Goal: Transaction & Acquisition: Purchase product/service

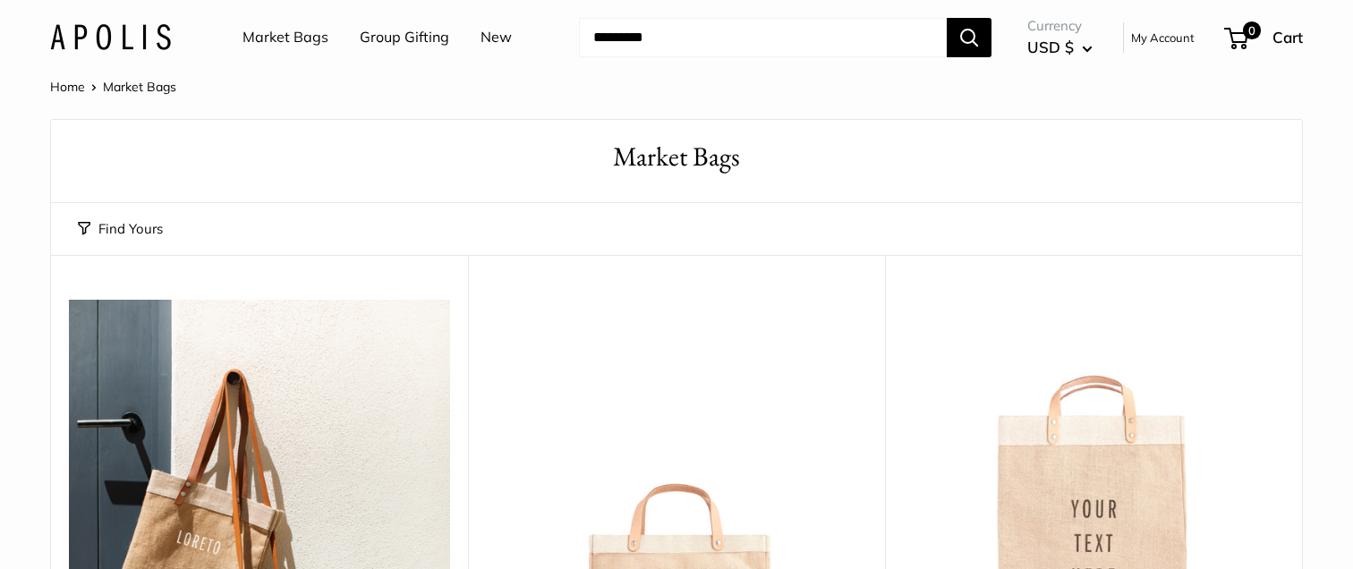
scroll to position [1, 0]
click at [373, 38] on link "Group Gifting" at bounding box center [404, 37] width 89 height 27
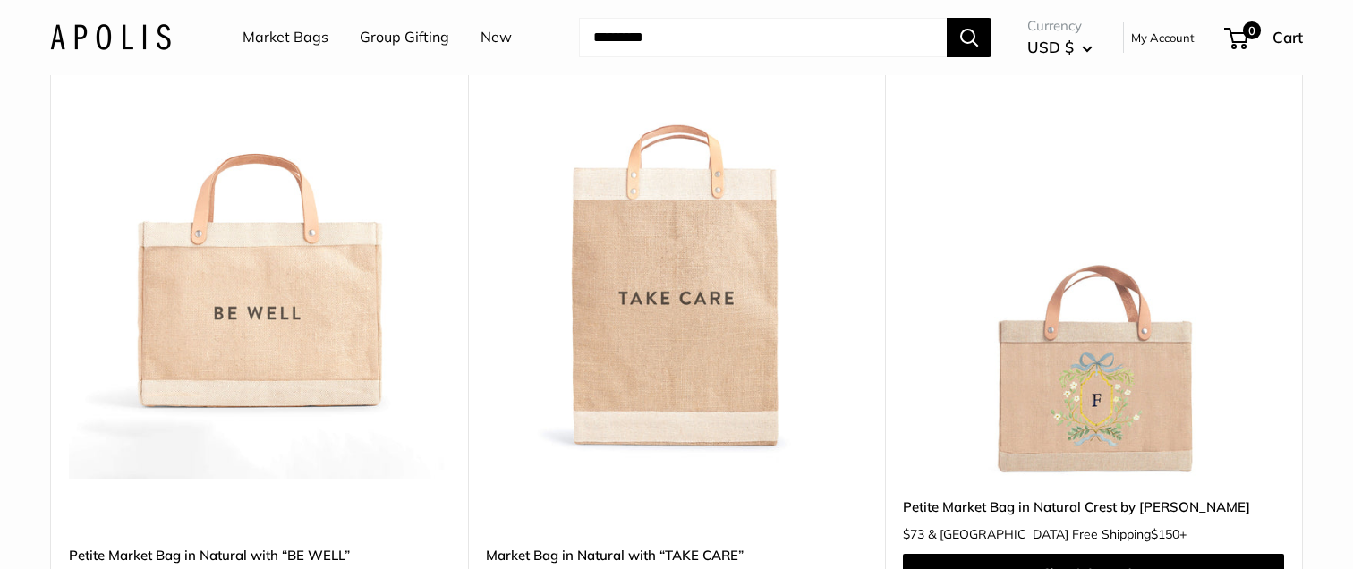
scroll to position [2288, 0]
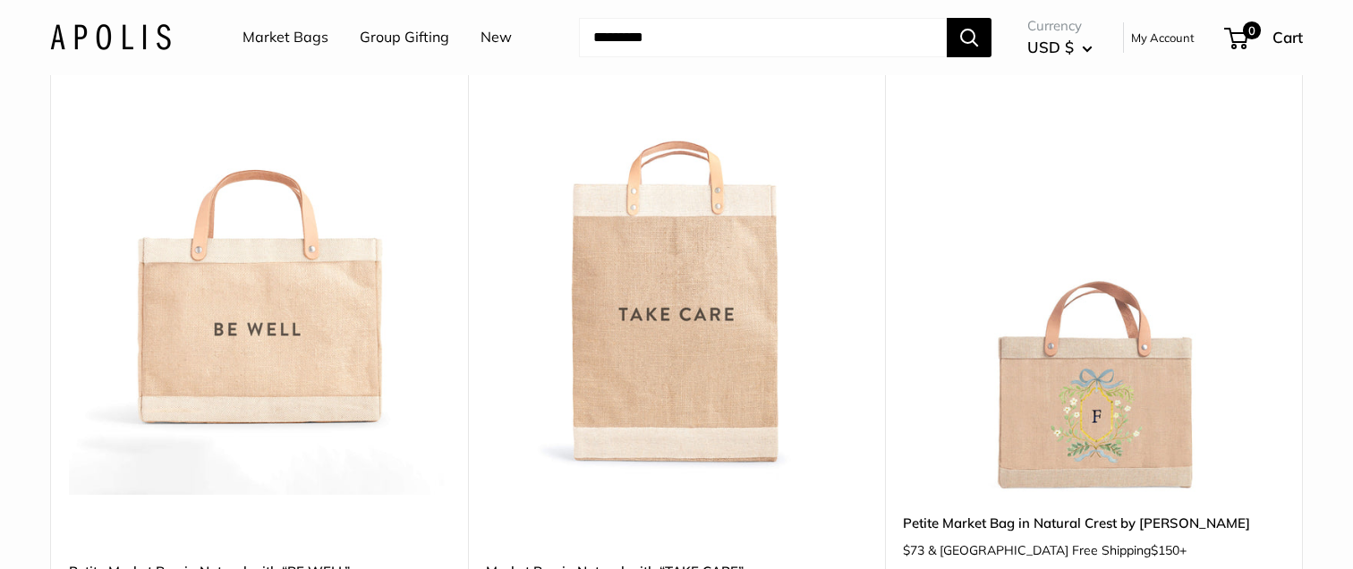
click at [0, 0] on img at bounding box center [0, 0] width 0 height 0
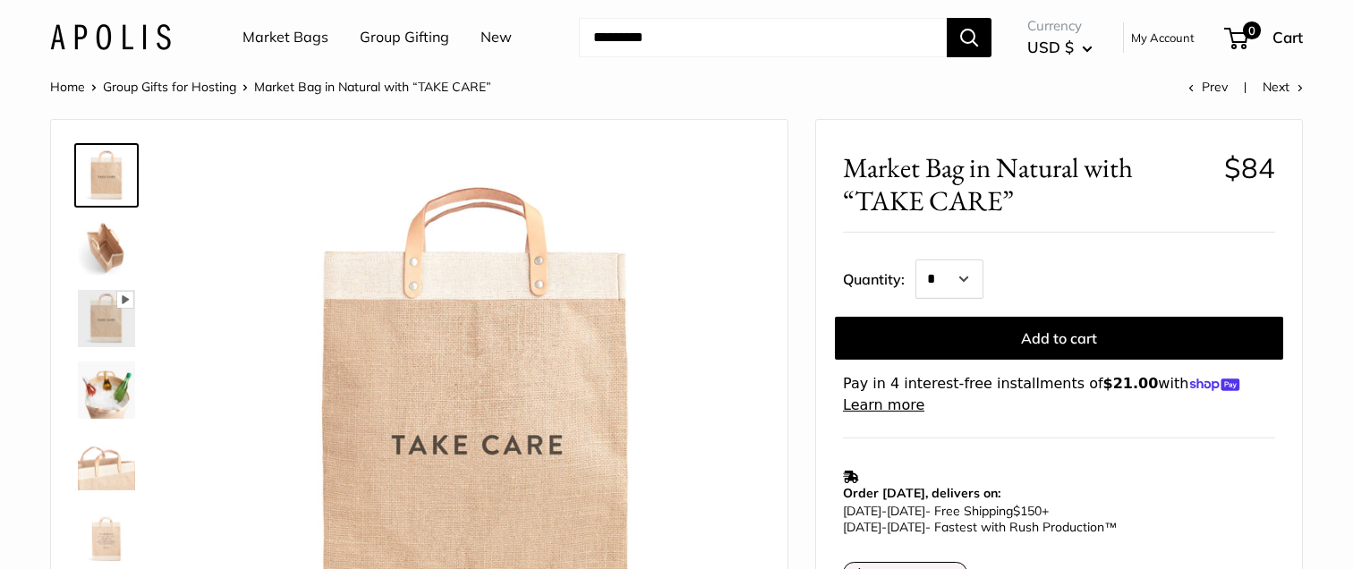
click at [69, 403] on div "Spacious inner area with room for everything. Pause Play % buffered 00:00 Unmut…" at bounding box center [419, 425] width 736 height 611
click at [110, 386] on img at bounding box center [106, 389] width 57 height 57
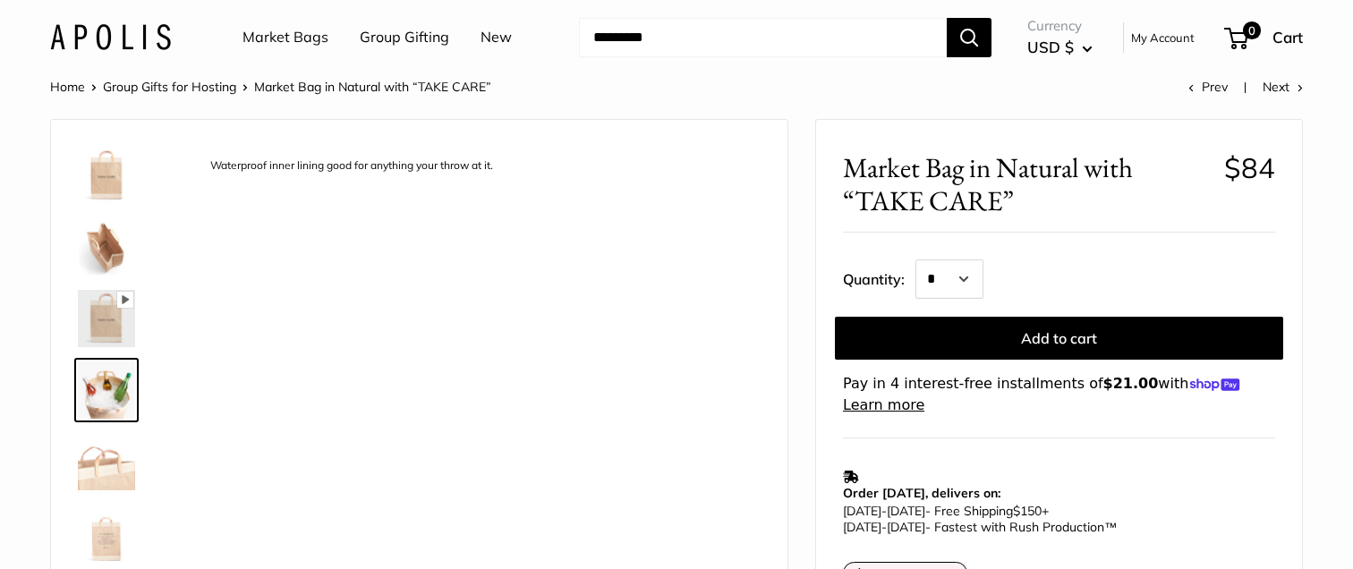
scroll to position [43, 0]
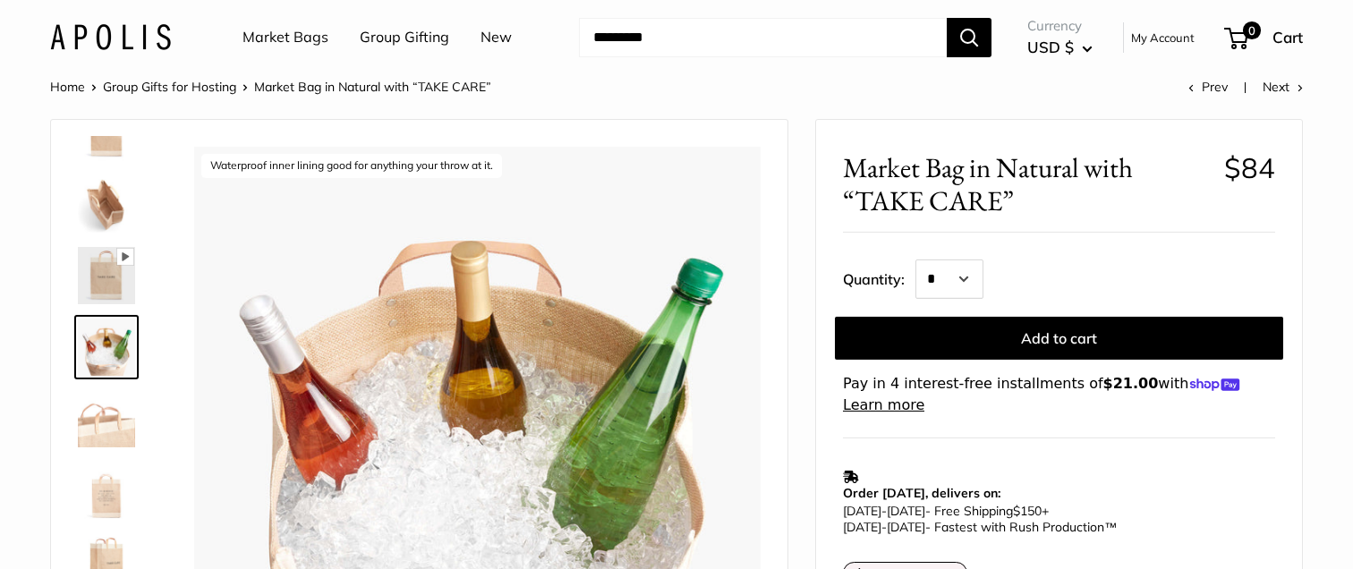
click at [113, 488] on img at bounding box center [106, 490] width 57 height 57
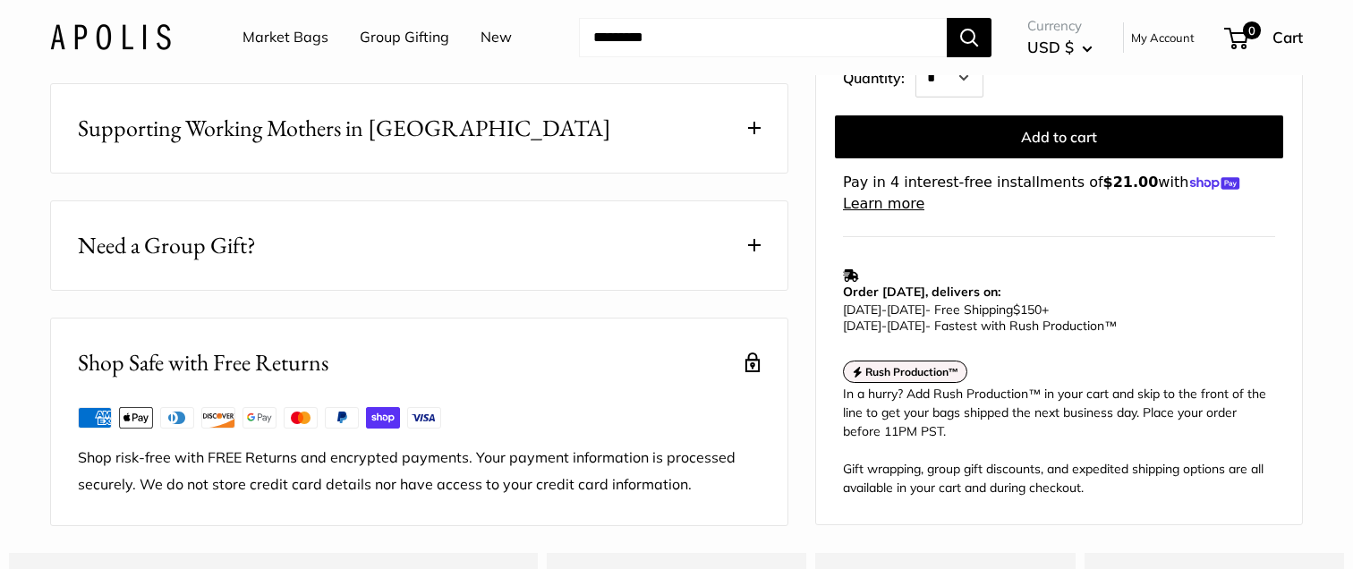
scroll to position [1075, 0]
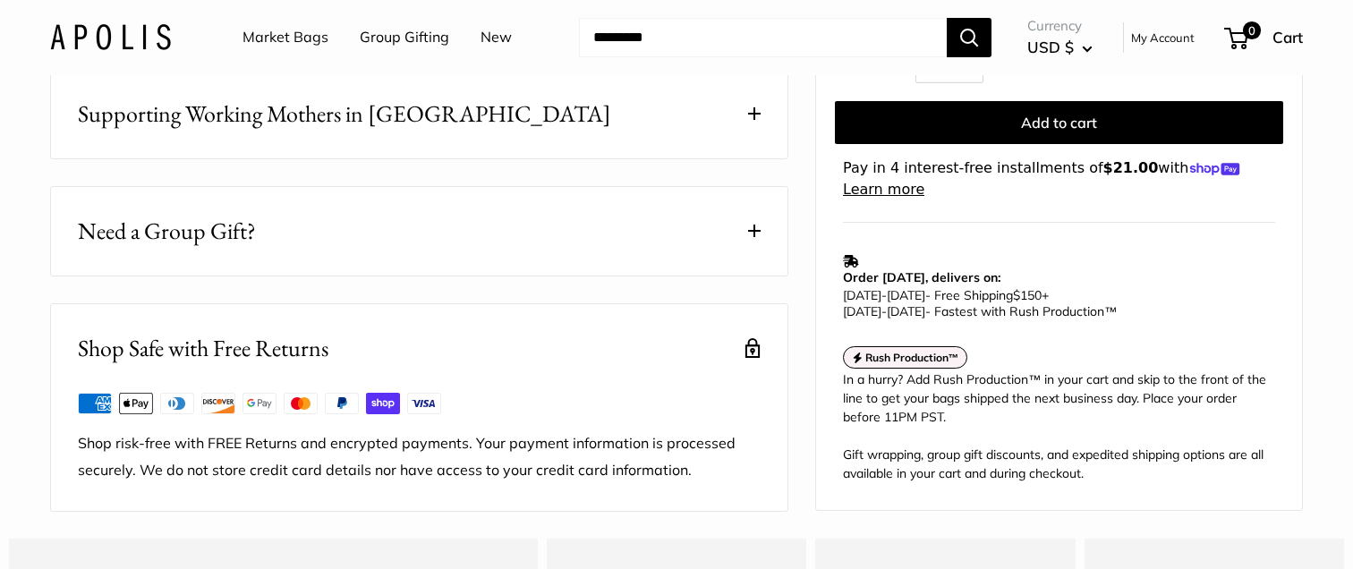
click at [156, 249] on span "Need a Group Gift?" at bounding box center [167, 231] width 178 height 35
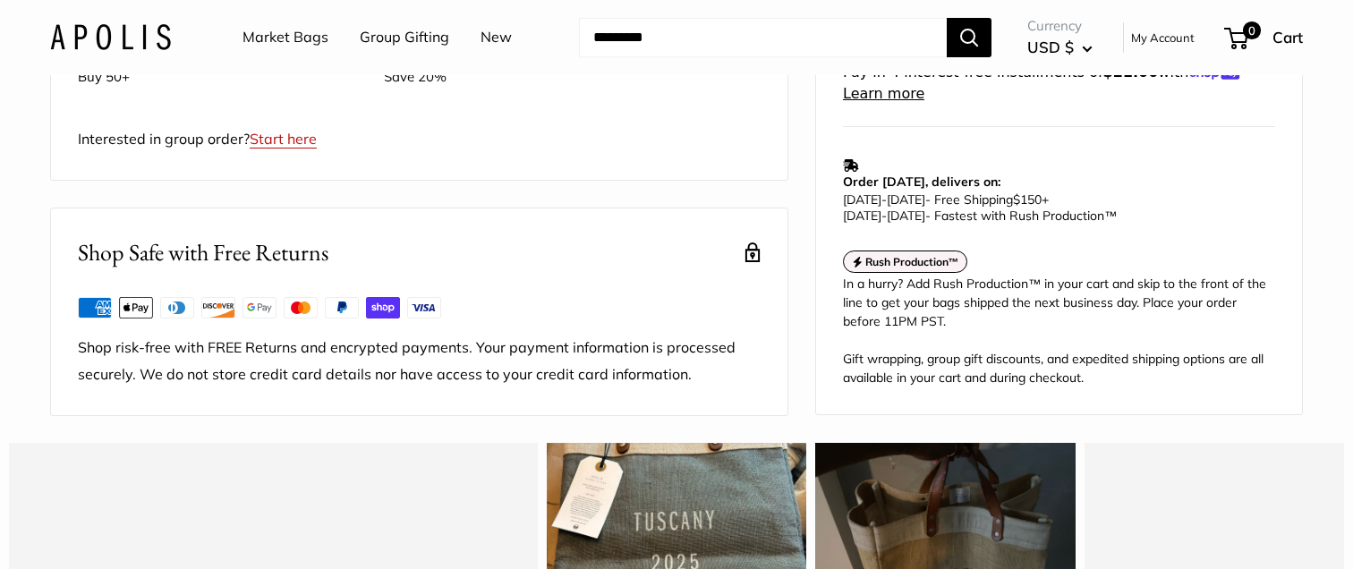
scroll to position [1441, 0]
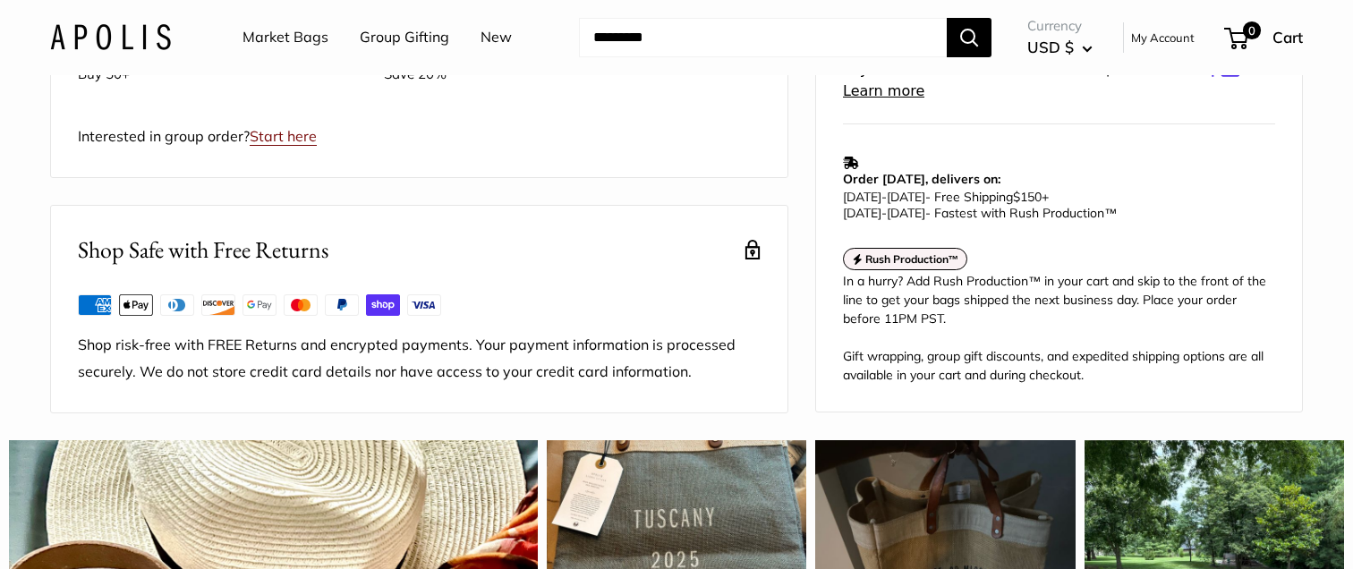
click at [288, 145] on link "Start here" at bounding box center [283, 136] width 67 height 18
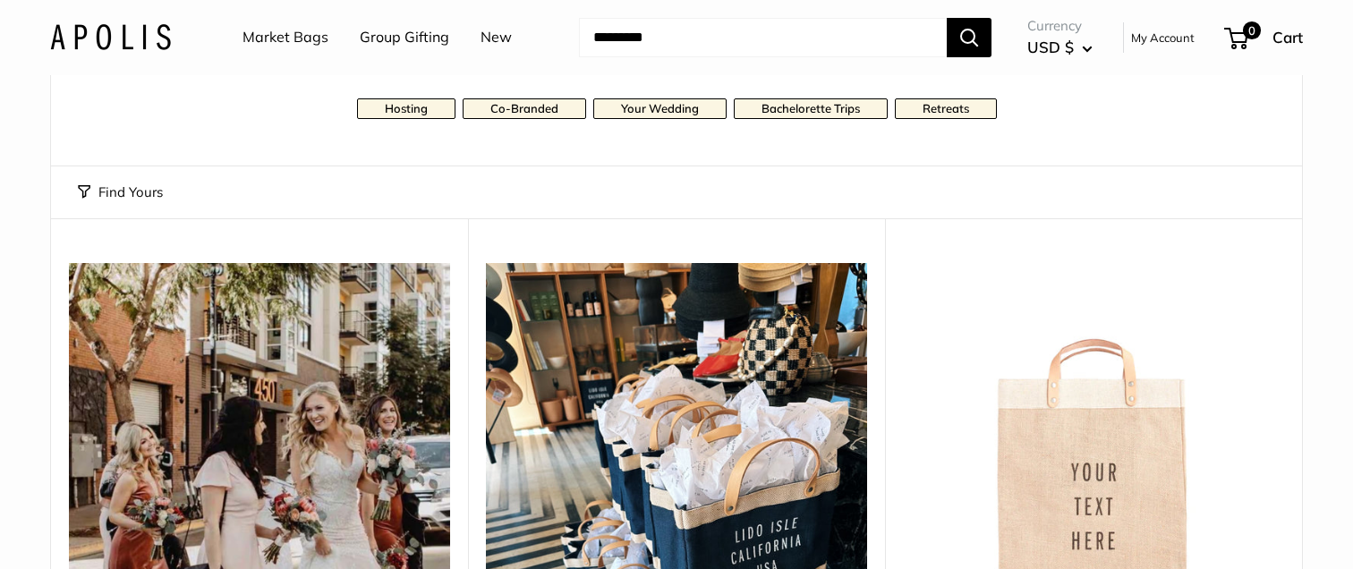
scroll to position [174, 0]
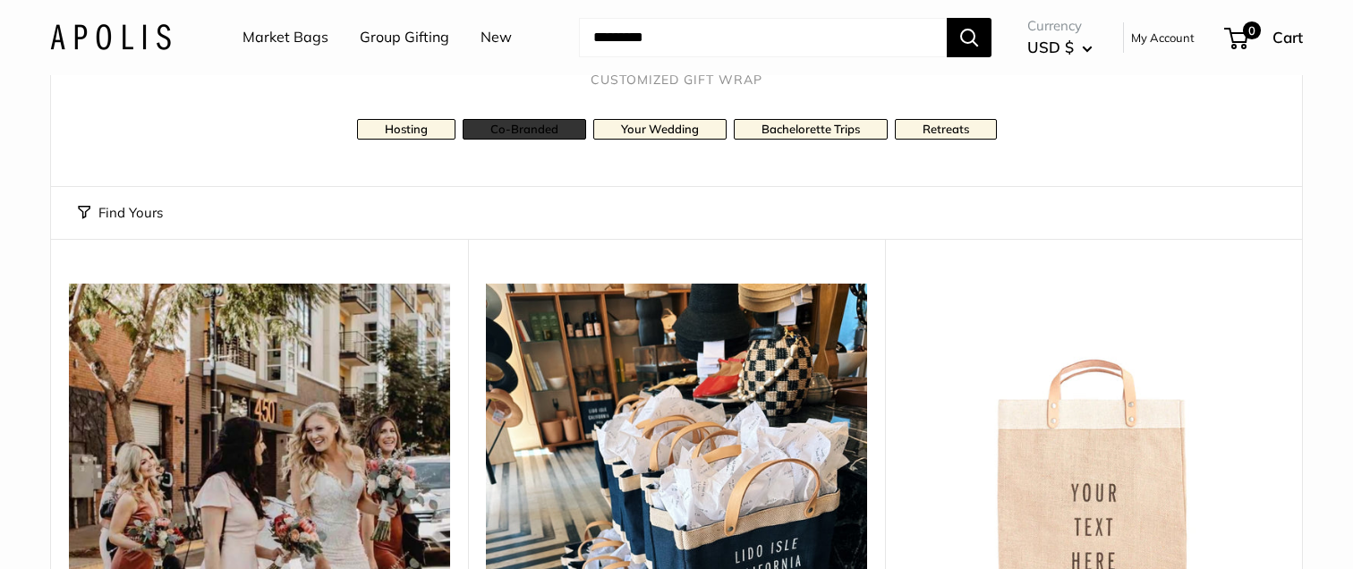
click at [528, 130] on link "Co-Branded" at bounding box center [524, 129] width 123 height 21
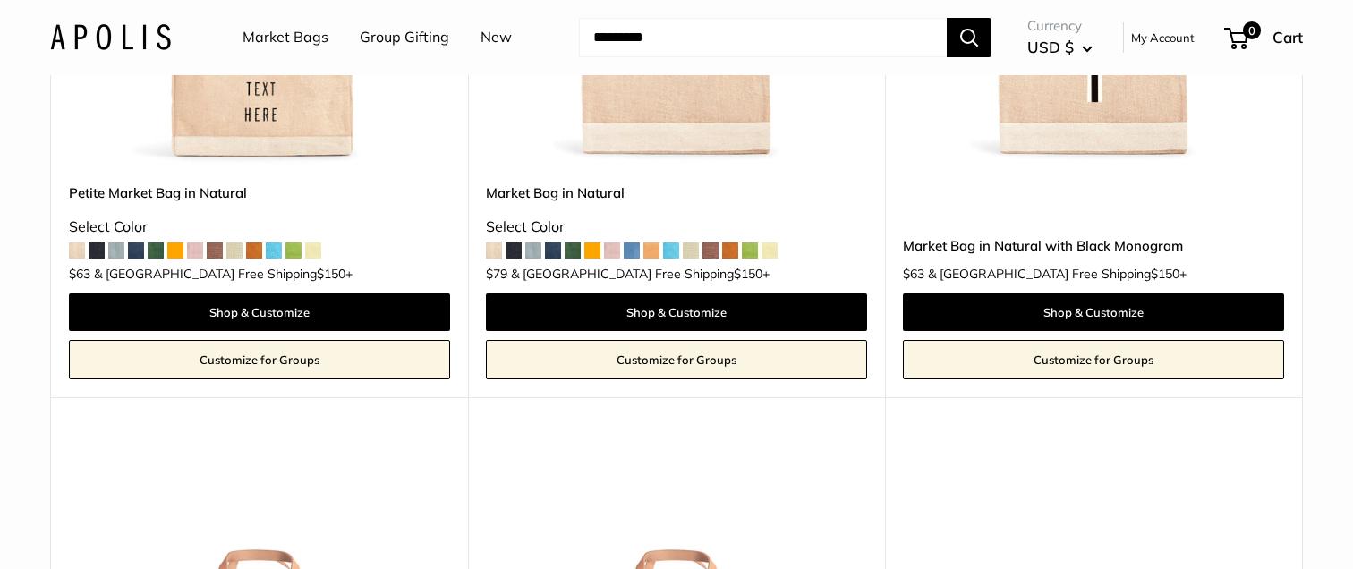
scroll to position [1322, 0]
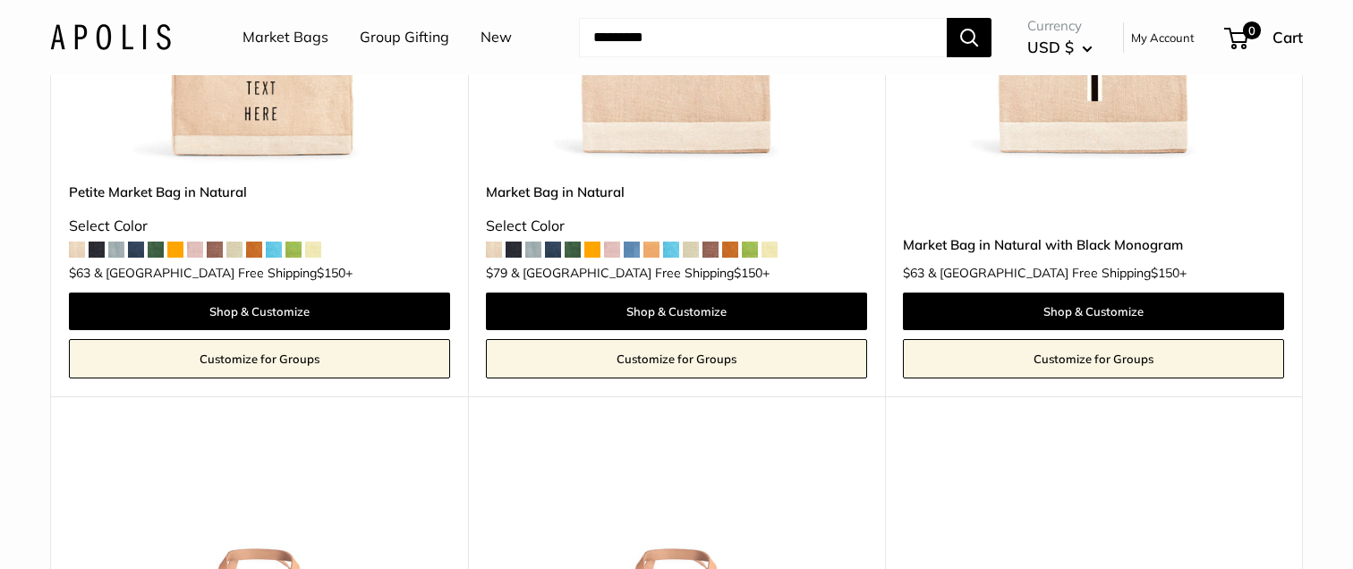
click at [567, 361] on link "Customize for Groups" at bounding box center [676, 358] width 381 height 39
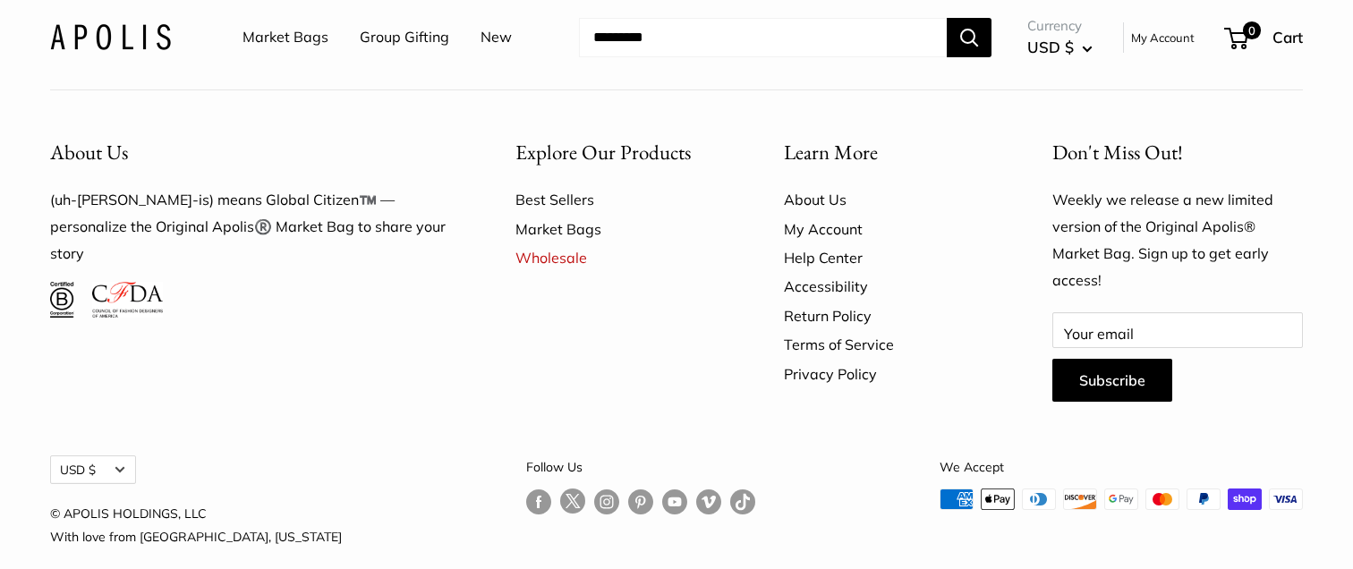
scroll to position [1321, 0]
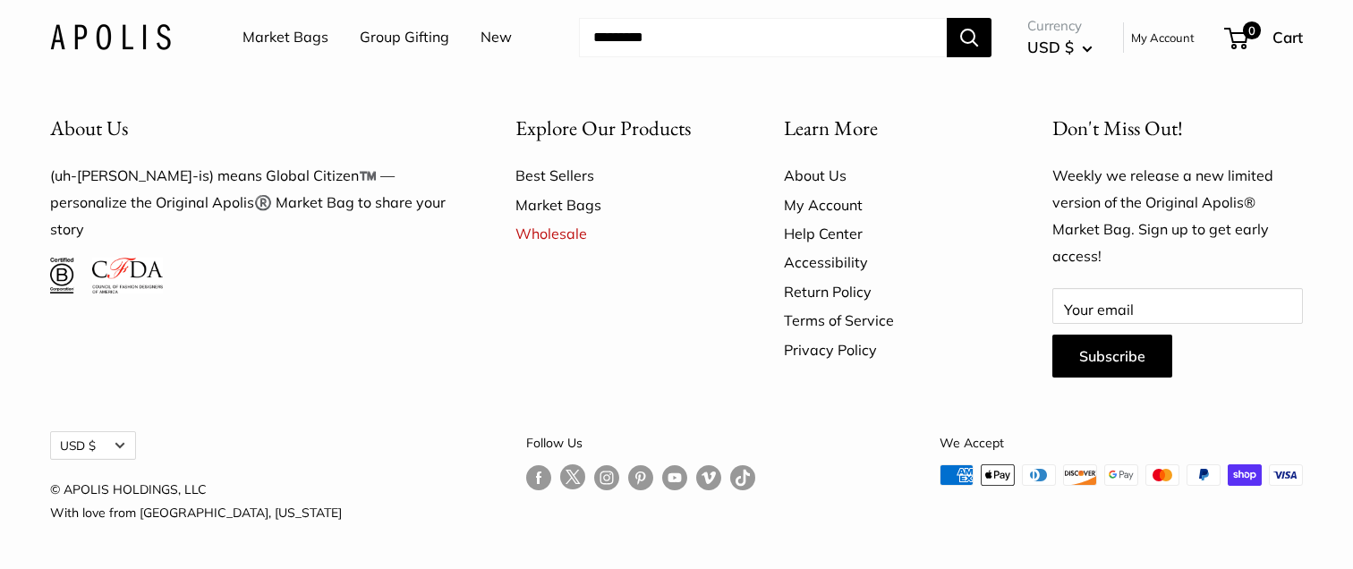
click at [817, 230] on link "Help Center" at bounding box center [887, 233] width 206 height 29
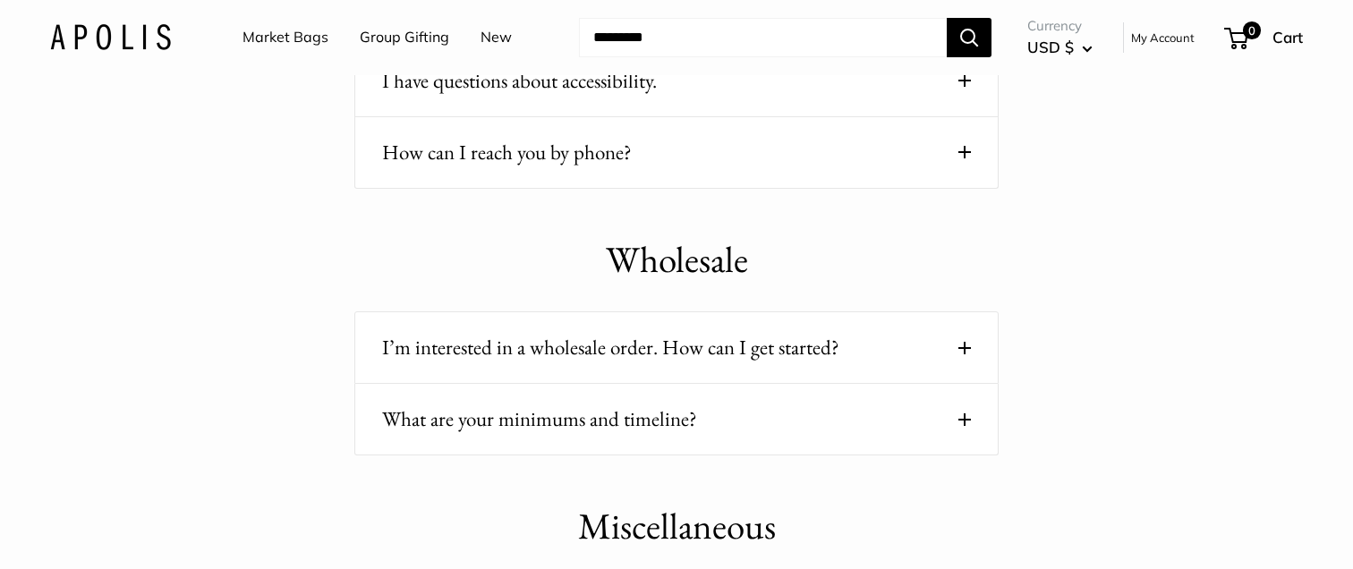
scroll to position [2093, 0]
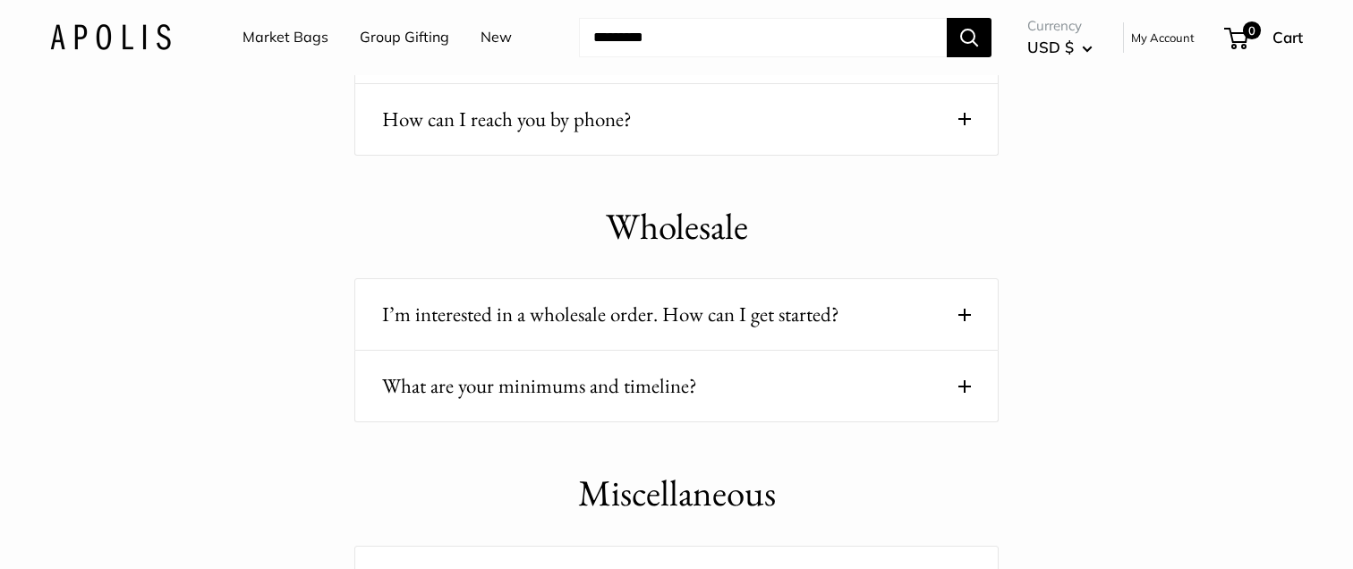
click at [816, 131] on button "How can I reach you by phone?" at bounding box center [676, 119] width 589 height 35
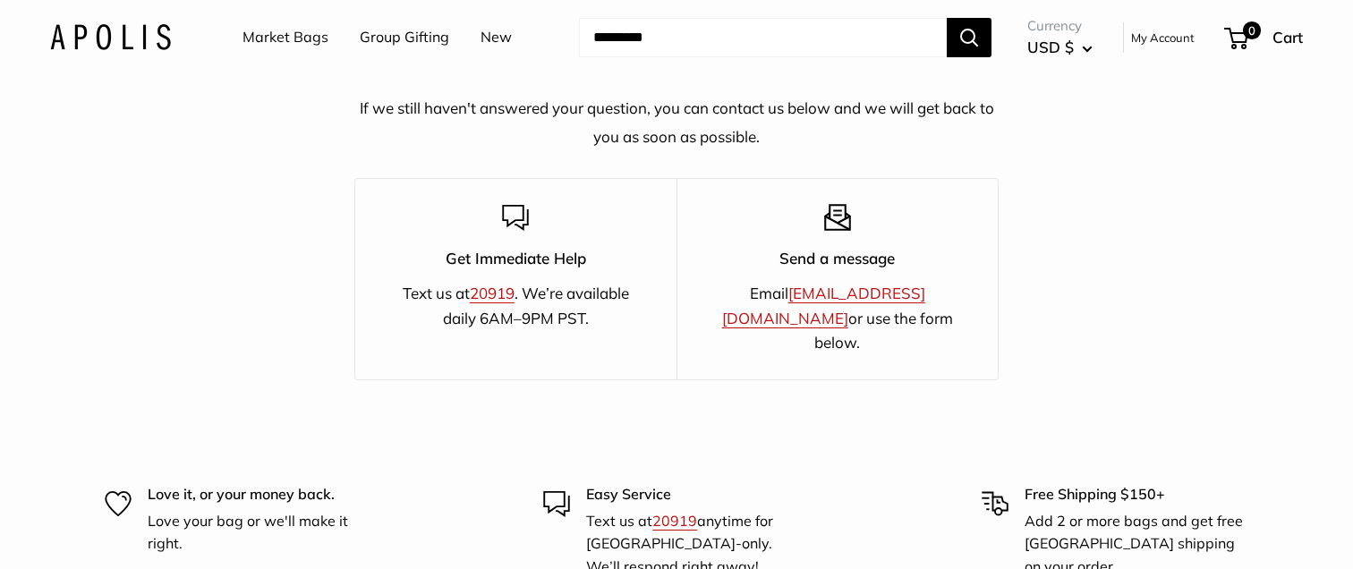
scroll to position [3086, 0]
click at [849, 294] on link "[EMAIL_ADDRESS][DOMAIN_NAME]" at bounding box center [823, 306] width 203 height 43
click at [845, 300] on link "[EMAIL_ADDRESS][DOMAIN_NAME]" at bounding box center [823, 306] width 203 height 43
drag, startPoint x: 919, startPoint y: 297, endPoint x: 752, endPoint y: 292, distance: 166.5
click at [752, 292] on p "Email hello@apolisglobal.com or use the form below." at bounding box center [838, 319] width 259 height 73
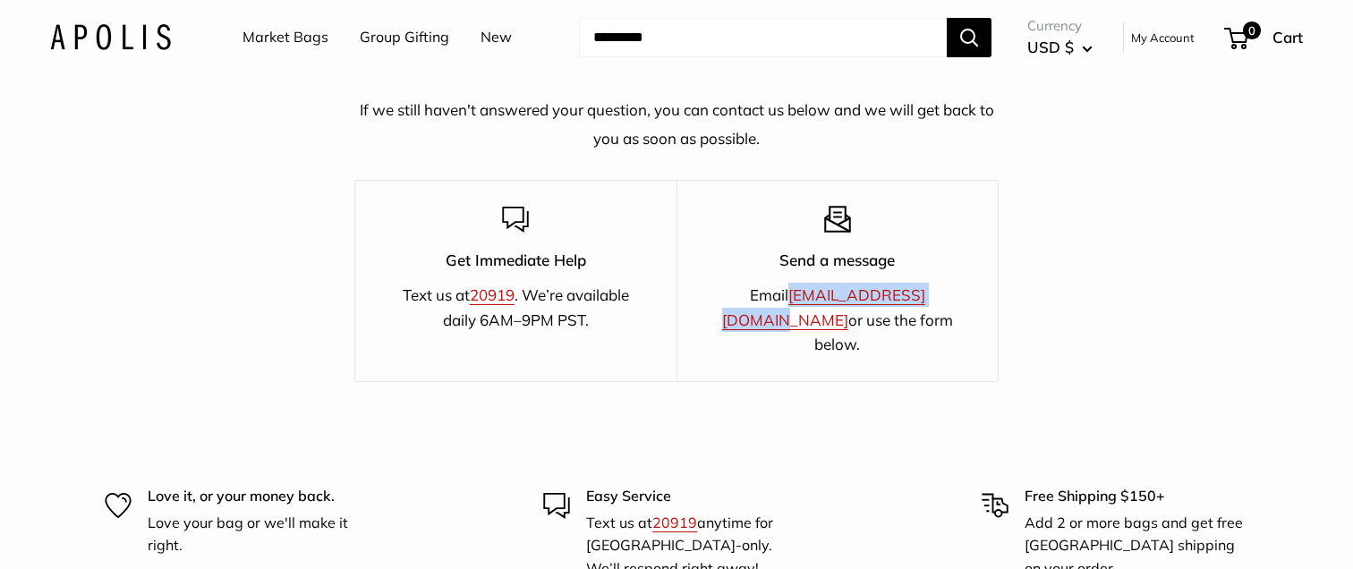
copy link "[EMAIL_ADDRESS][DOMAIN_NAME]"
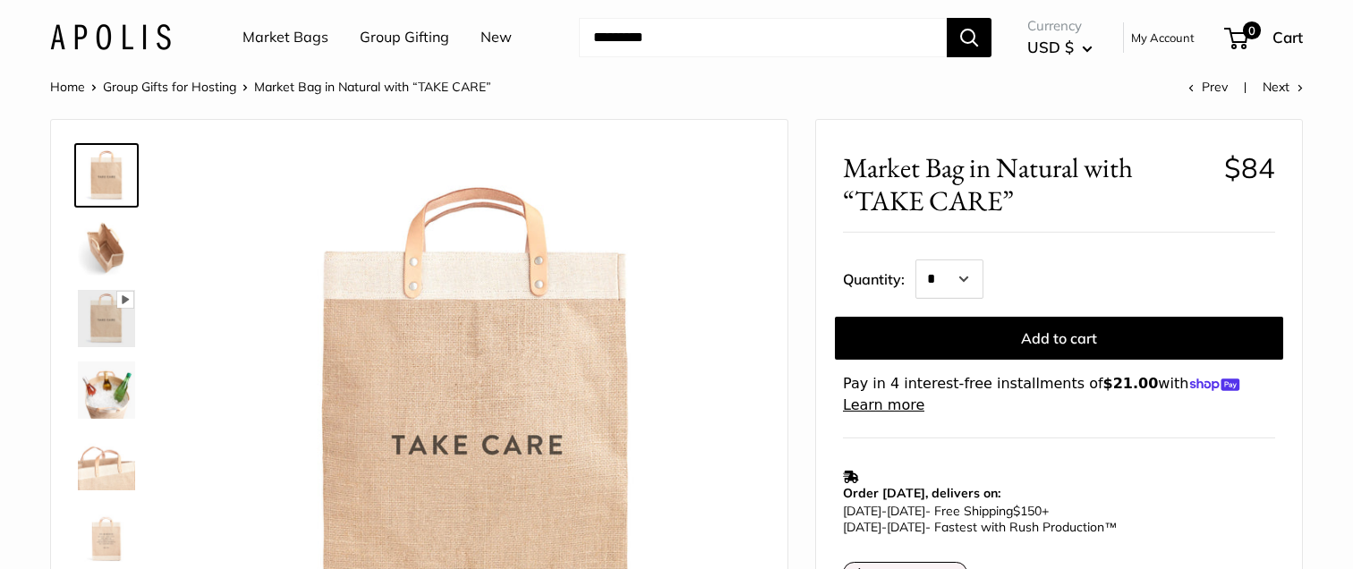
click at [101, 315] on img at bounding box center [106, 318] width 57 height 57
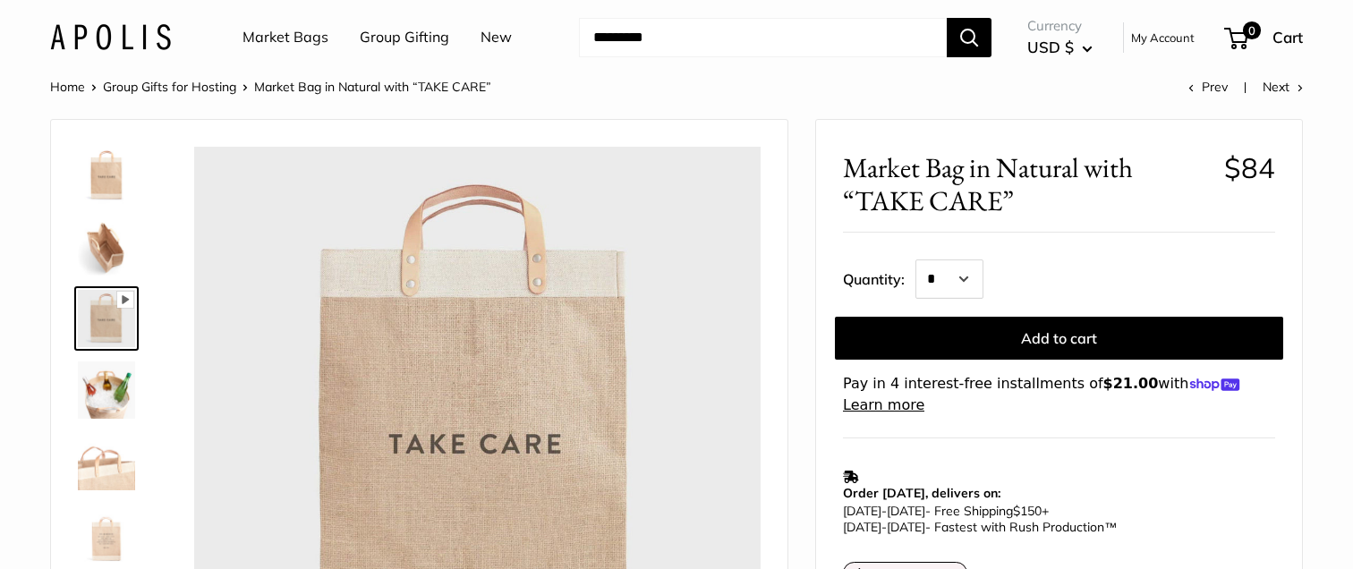
click at [98, 380] on img at bounding box center [106, 389] width 57 height 57
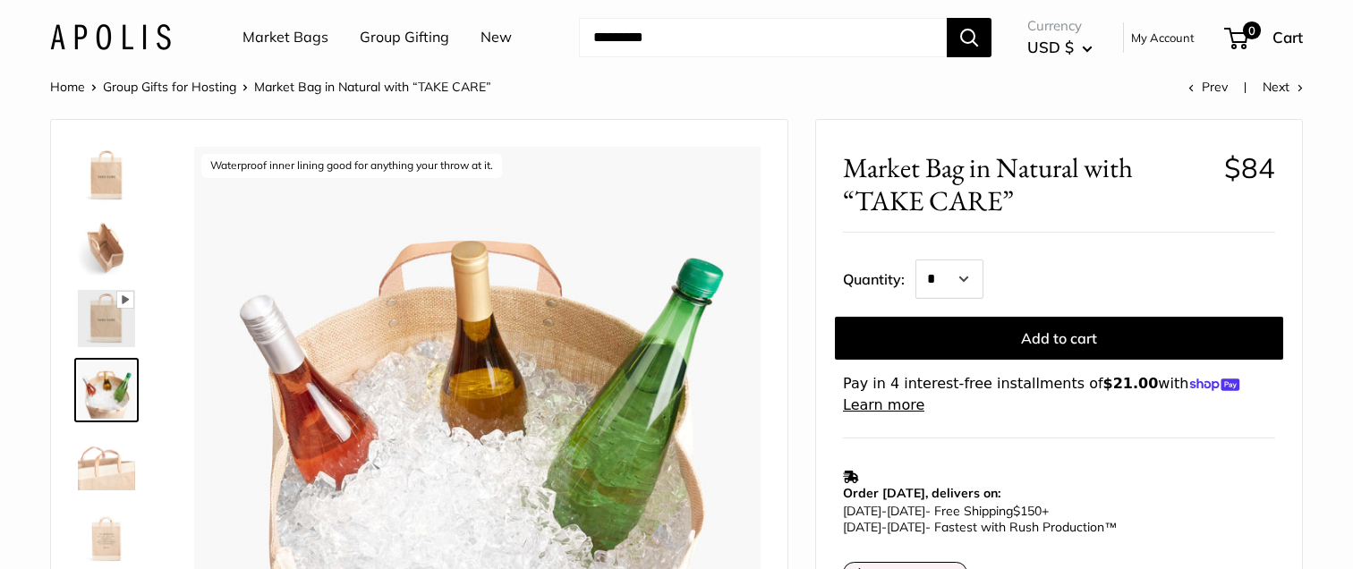
type input "*****"
click at [99, 458] on img at bounding box center [106, 461] width 57 height 57
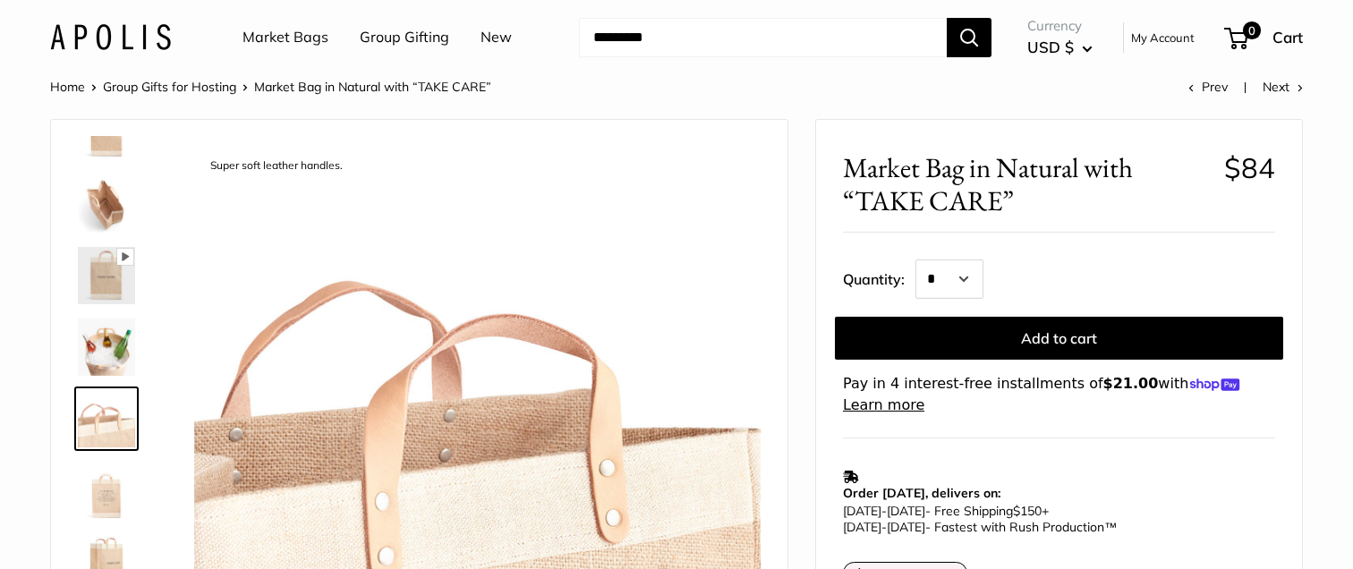
click at [78, 86] on link "Home" at bounding box center [67, 87] width 35 height 16
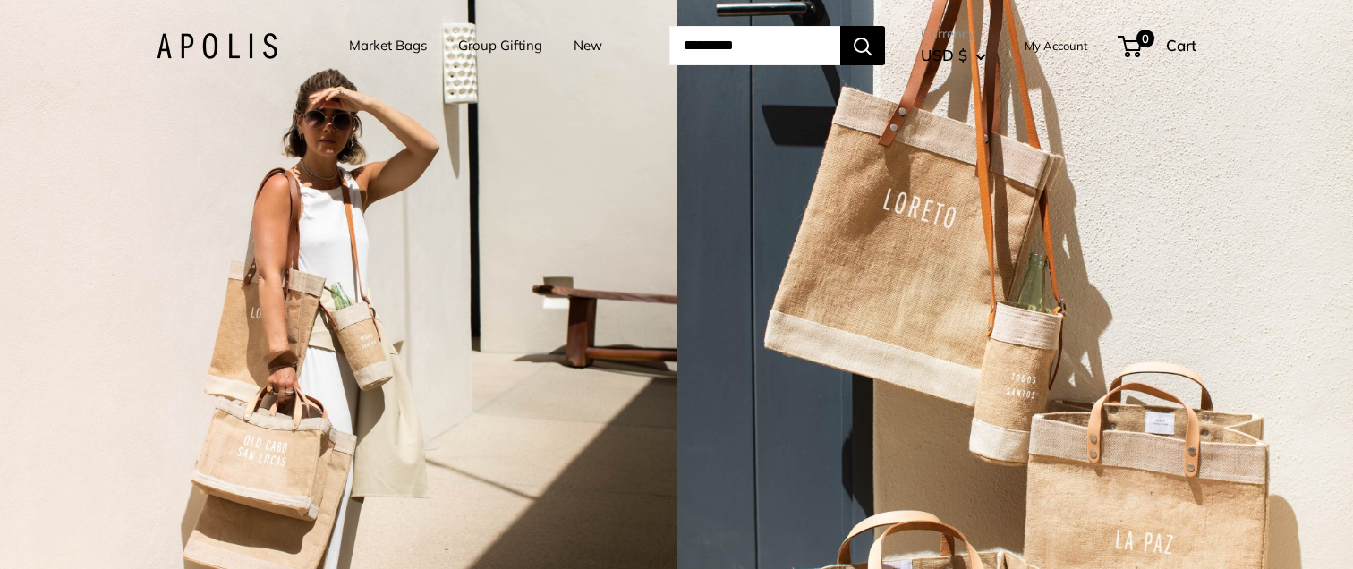
click at [488, 51] on link "Group Gifting" at bounding box center [500, 45] width 84 height 25
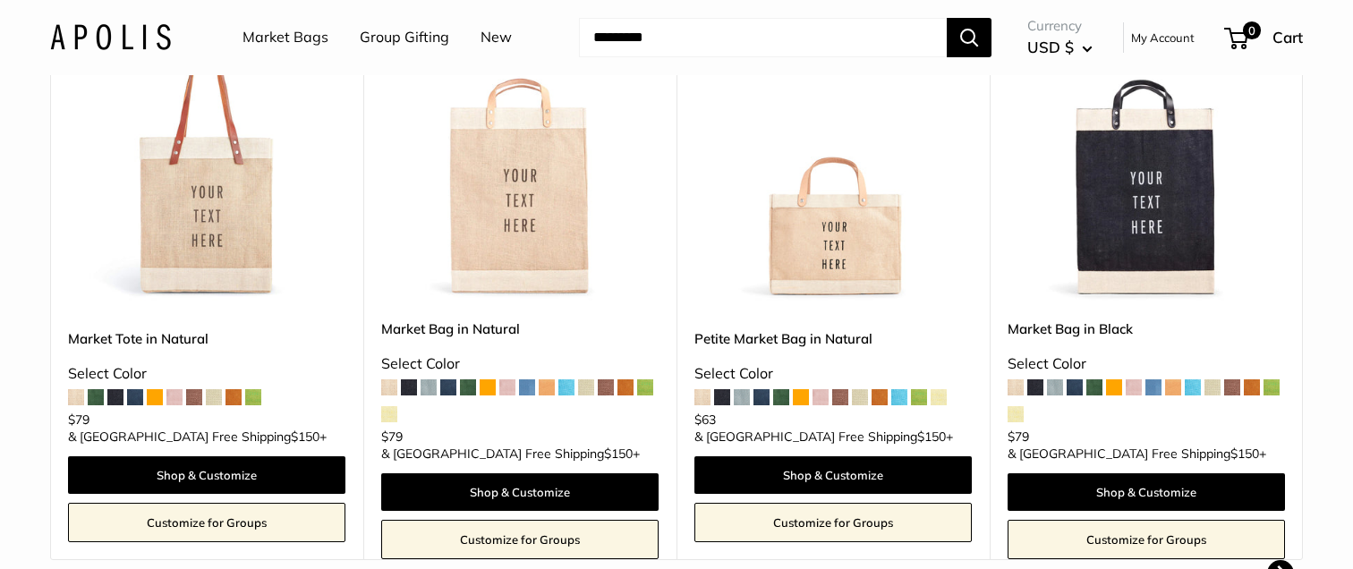
scroll to position [446, 0]
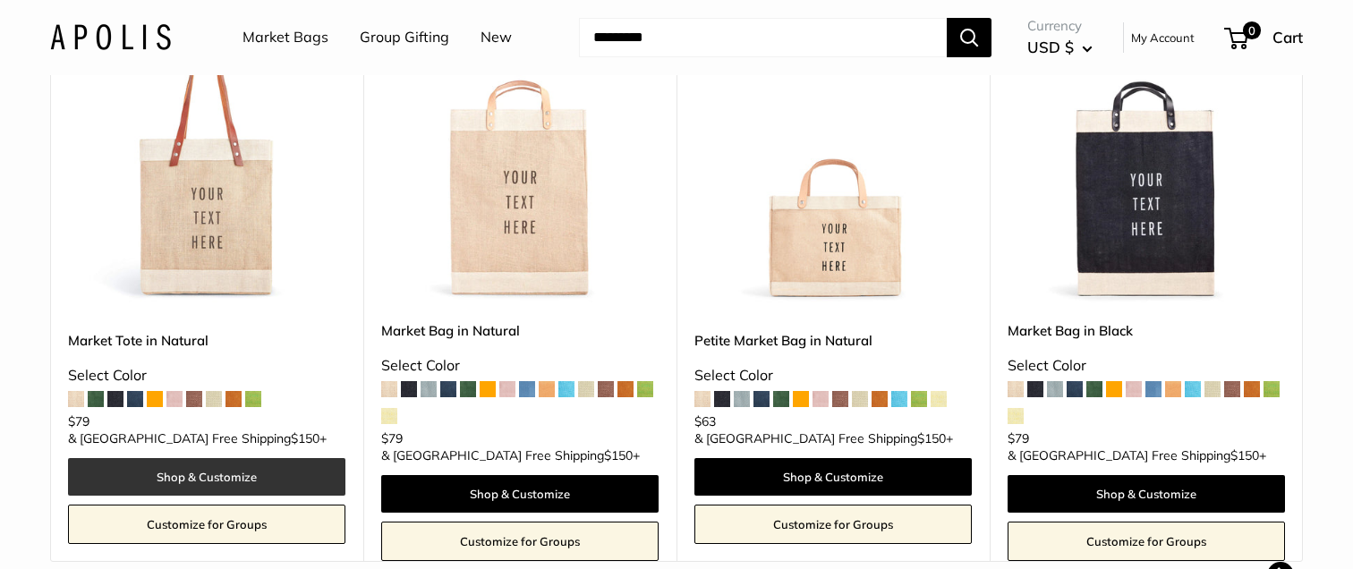
click at [172, 478] on link "Shop & Customize" at bounding box center [206, 477] width 277 height 38
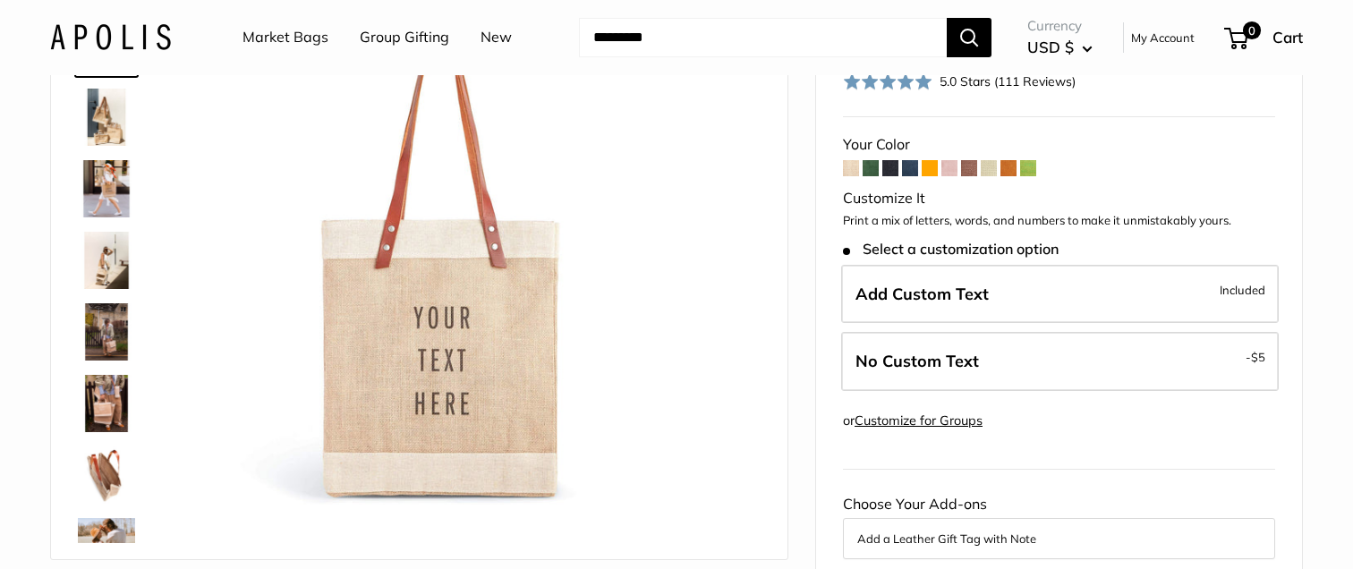
scroll to position [131, 0]
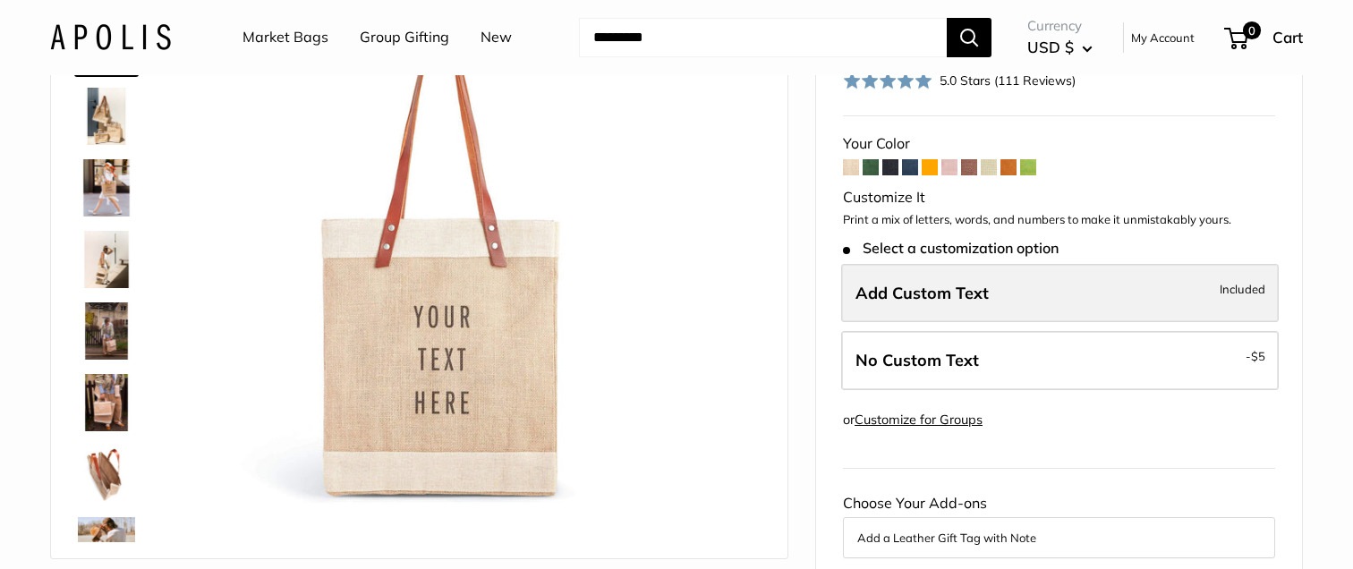
click at [888, 288] on span "Add Custom Text" at bounding box center [921, 293] width 133 height 21
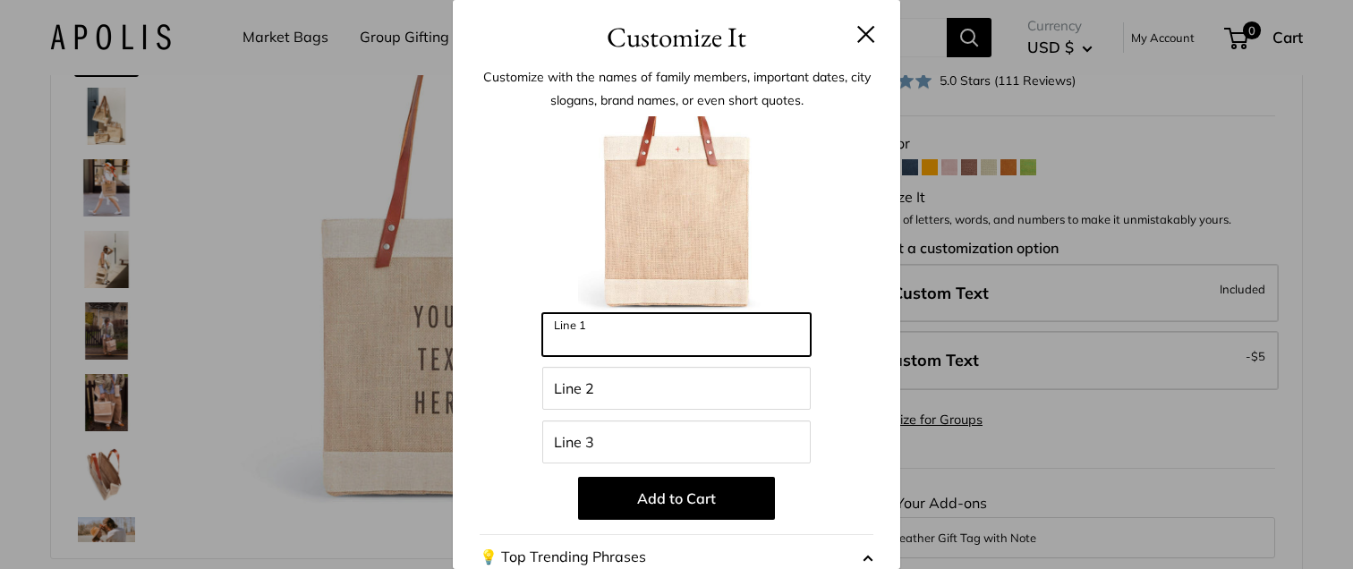
click at [596, 341] on input "Line 1" at bounding box center [676, 334] width 268 height 43
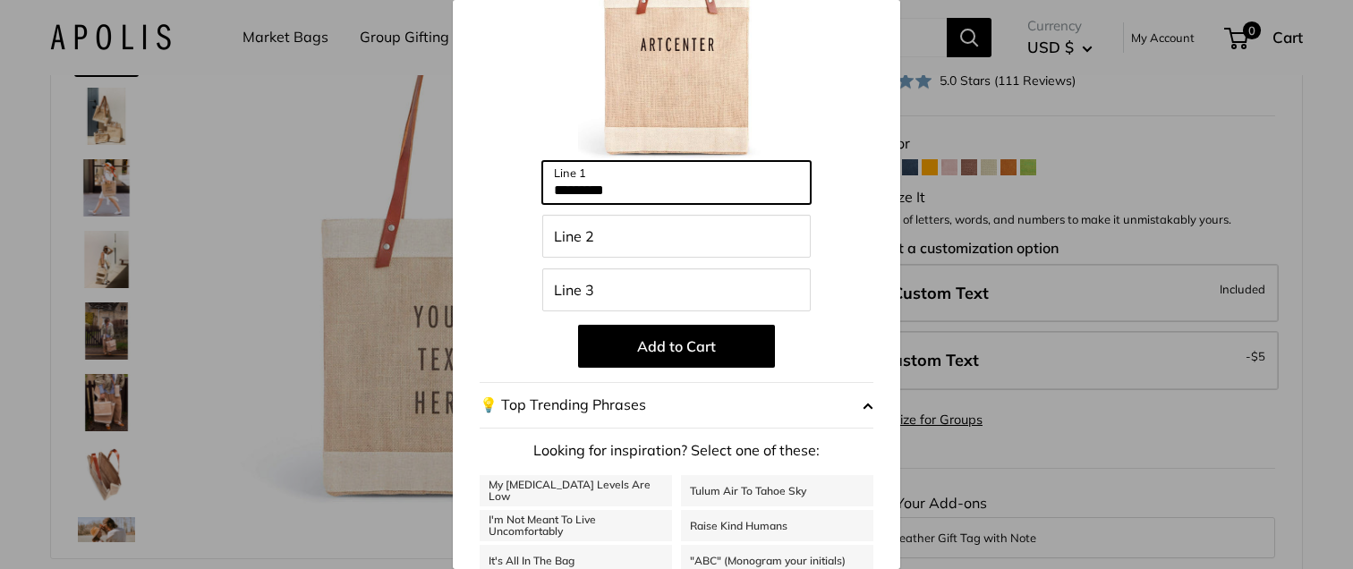
scroll to position [0, 0]
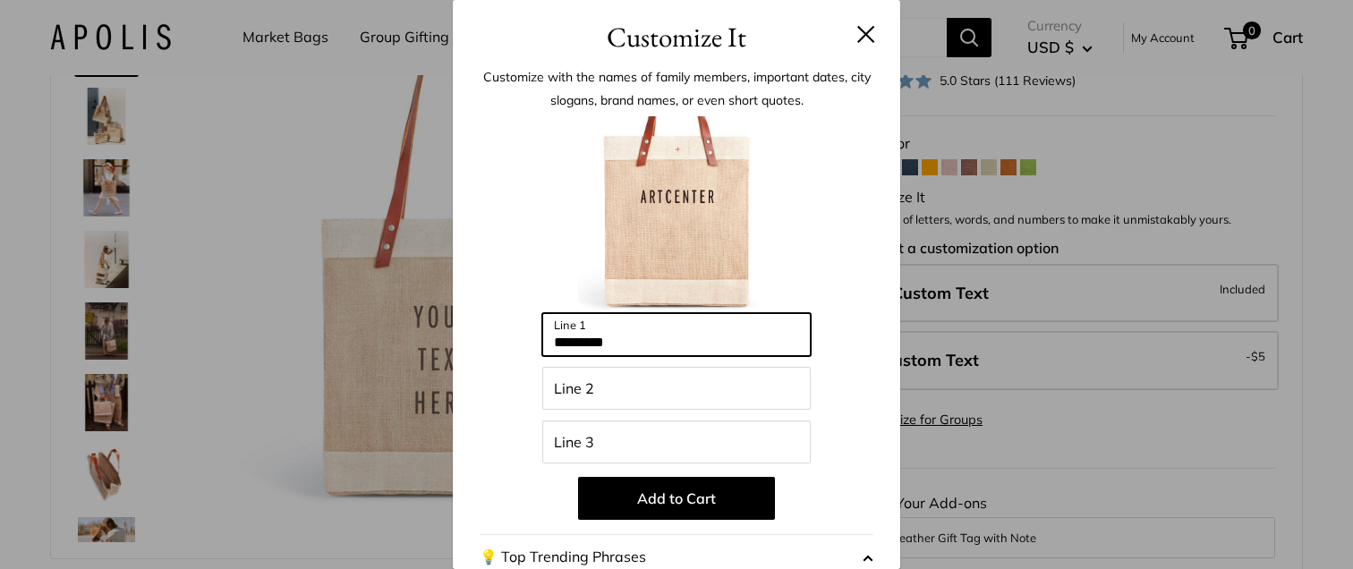
type input "*********"
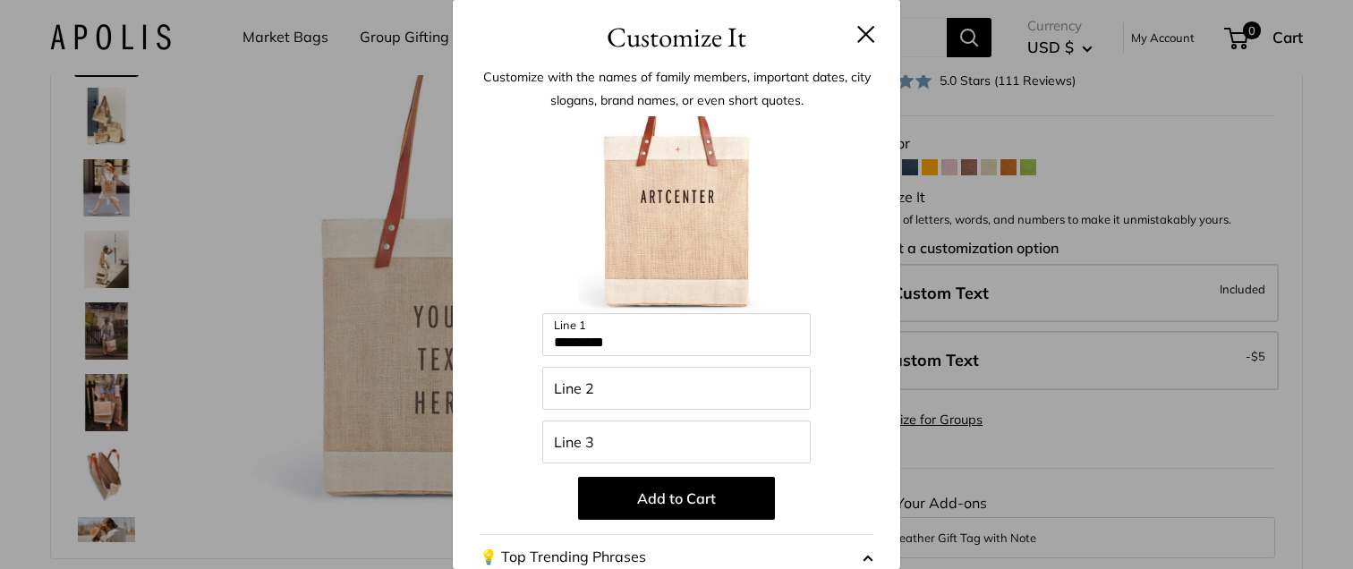
click at [863, 38] on button at bounding box center [866, 34] width 18 height 18
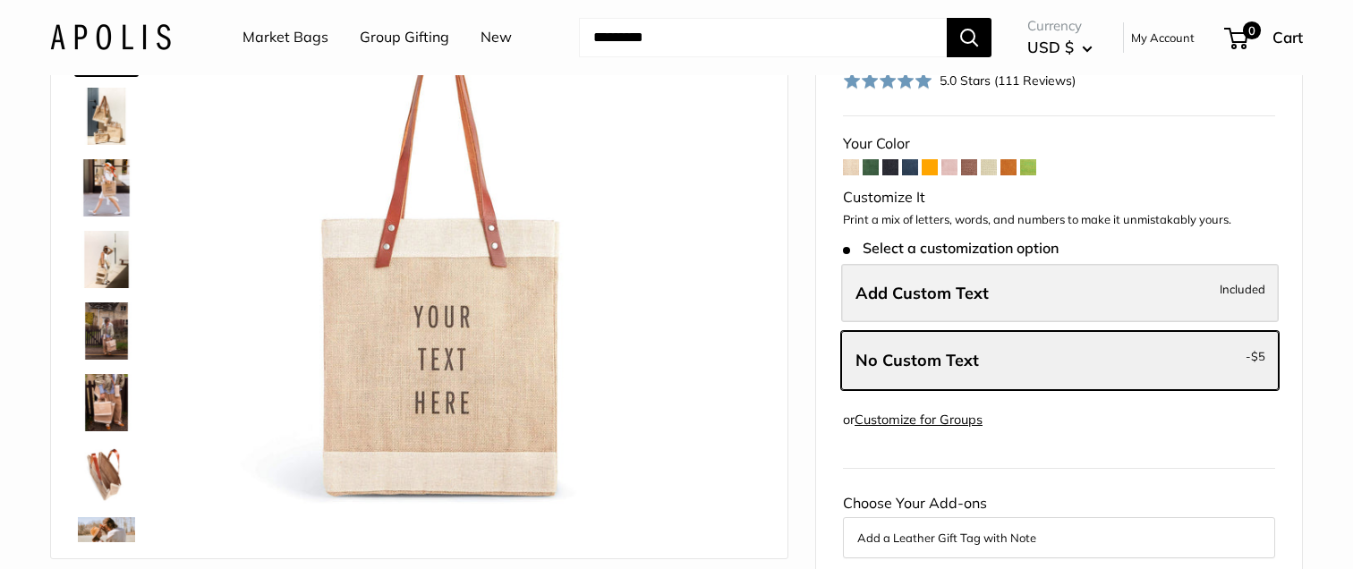
click at [878, 281] on label "Add Custom Text Included" at bounding box center [1060, 293] width 438 height 59
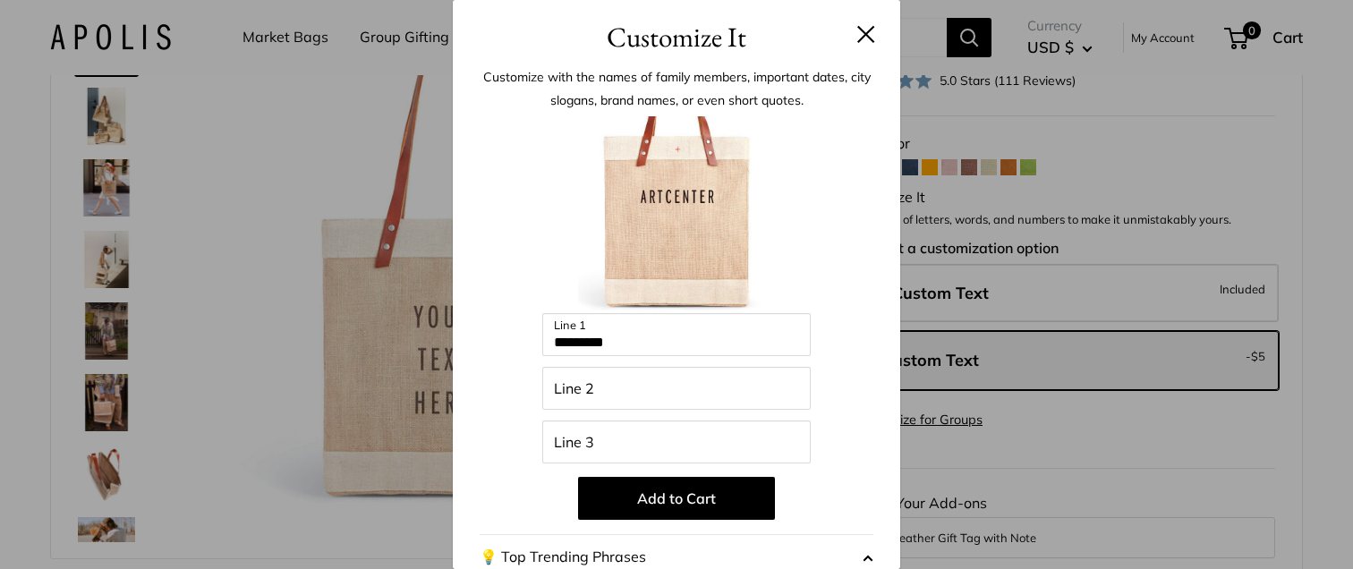
click at [863, 36] on button at bounding box center [866, 34] width 18 height 18
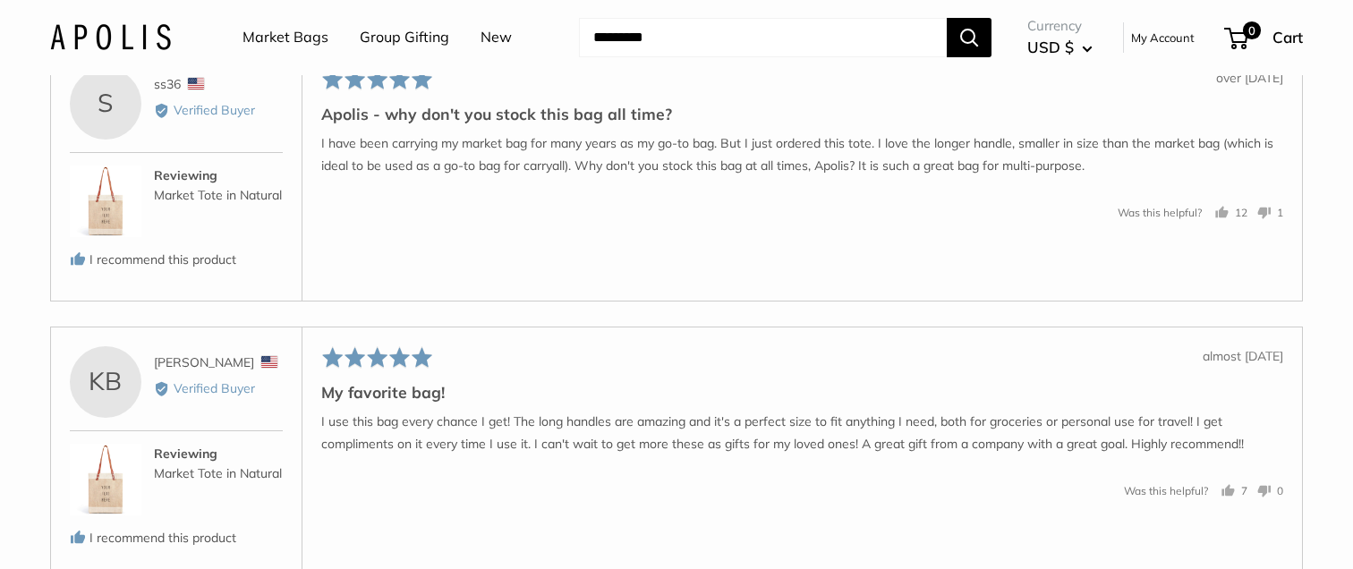
scroll to position [3001, 0]
